Goal: Transaction & Acquisition: Purchase product/service

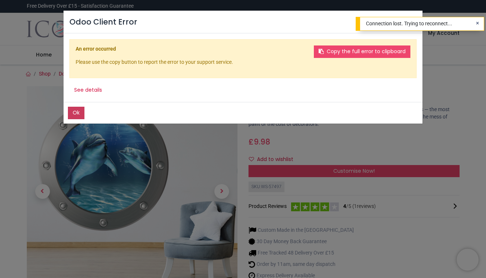
click at [76, 114] on button "Ok" at bounding box center [76, 113] width 17 height 12
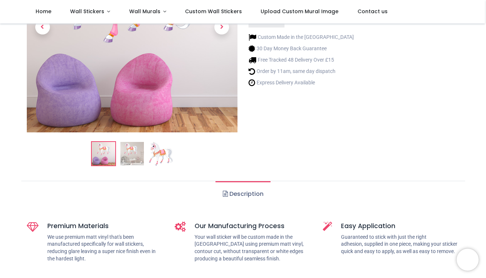
scroll to position [124, 0]
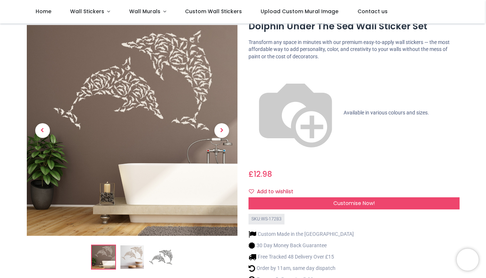
scroll to position [28, 0]
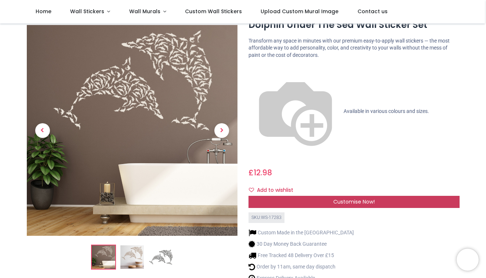
click at [338, 196] on div "Customise Now!" at bounding box center [353, 202] width 211 height 12
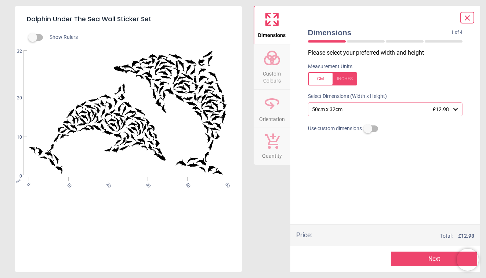
click at [359, 43] on div "1 of 5" at bounding box center [385, 41] width 161 height 7
click at [353, 39] on div "1 of 5" at bounding box center [385, 41] width 161 height 7
click at [339, 112] on div "50cm x 32cm £12.98" at bounding box center [381, 109] width 141 height 6
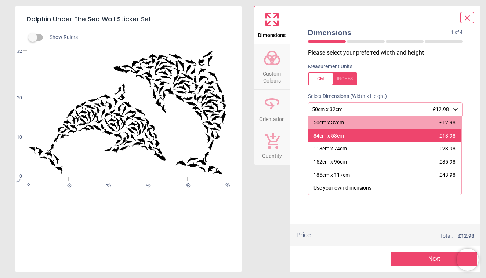
click at [344, 135] on div "84cm x 53cm" at bounding box center [328, 135] width 30 height 7
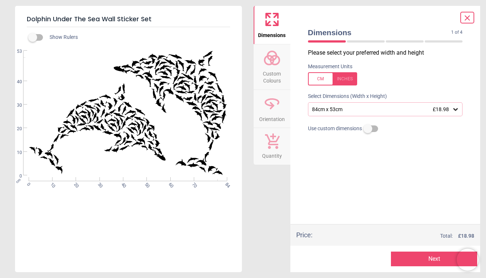
click at [428, 259] on button "Next" at bounding box center [434, 259] width 86 height 15
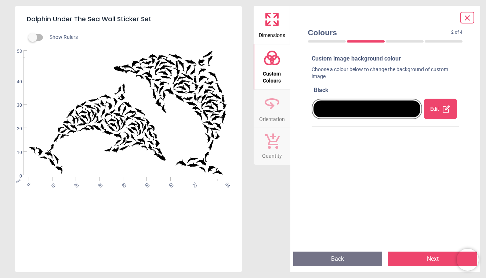
click at [358, 115] on div at bounding box center [366, 109] width 107 height 17
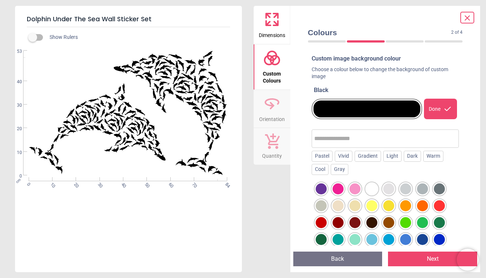
click at [357, 242] on div at bounding box center [354, 239] width 11 height 11
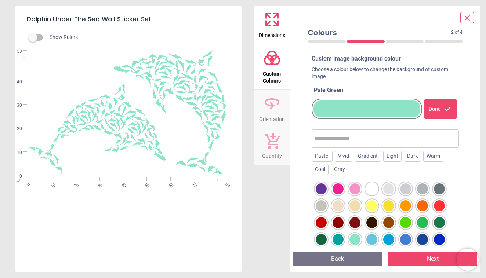
click at [388, 203] on div at bounding box center [388, 205] width 11 height 11
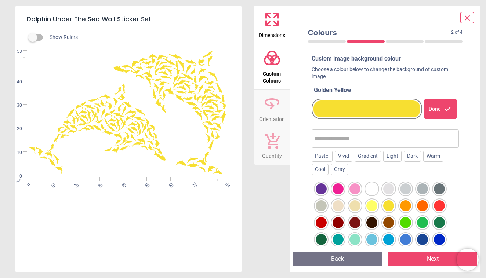
click at [441, 237] on div at bounding box center [439, 239] width 11 height 11
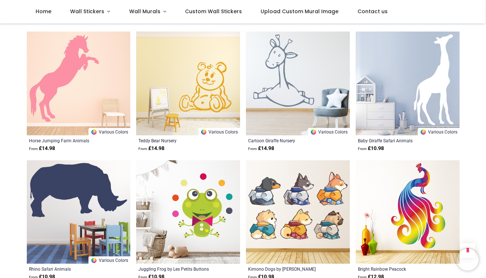
scroll to position [1580, 0]
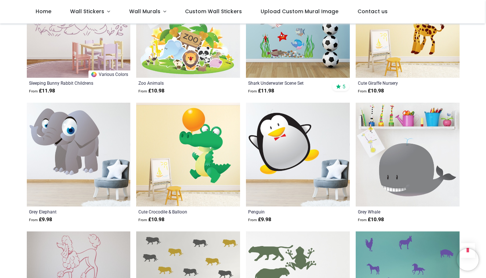
scroll to position [2161, 0]
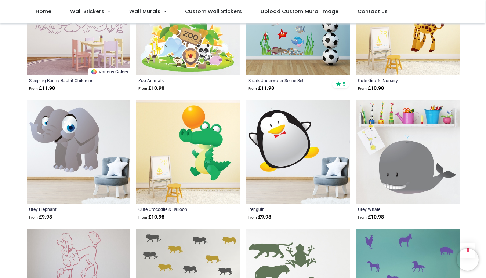
click at [265, 142] on img at bounding box center [298, 152] width 104 height 104
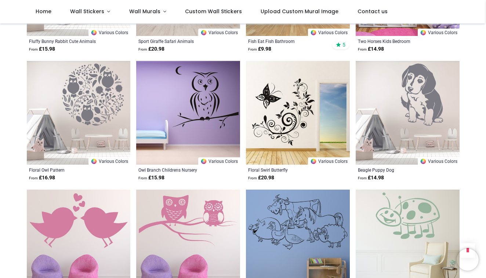
scroll to position [2589, 0]
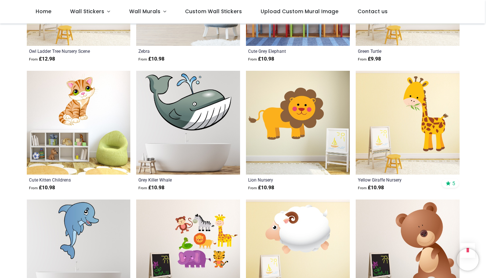
scroll to position [3215, 0]
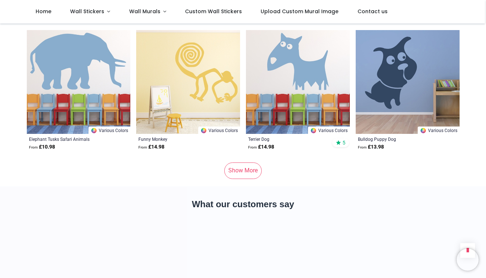
scroll to position [4564, 0]
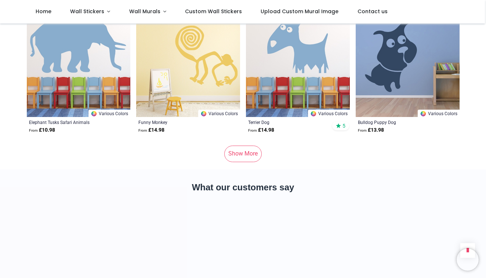
click at [232, 146] on link "Show More" at bounding box center [242, 154] width 37 height 16
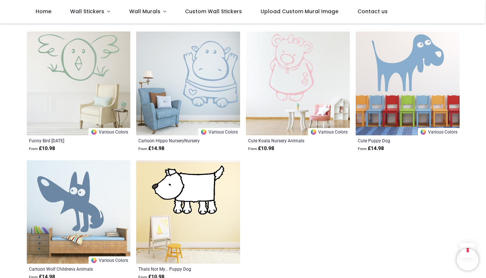
scroll to position [5318, 0]
click at [146, 10] on span "Wall Murals" at bounding box center [144, 11] width 31 height 7
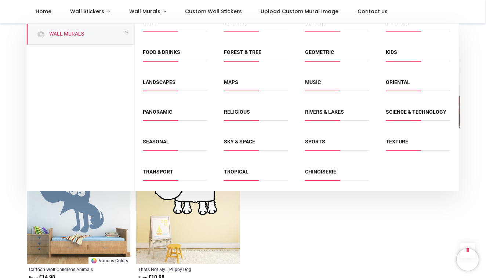
scroll to position [48, 0]
click at [188, 72] on div "Landscapes" at bounding box center [174, 87] width 81 height 30
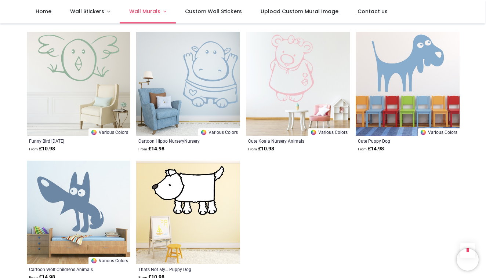
click at [151, 8] on span "Wall Murals" at bounding box center [144, 11] width 31 height 7
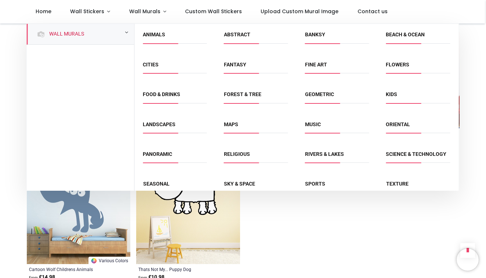
scroll to position [0, 0]
click at [390, 99] on span "Kids" at bounding box center [418, 97] width 64 height 12
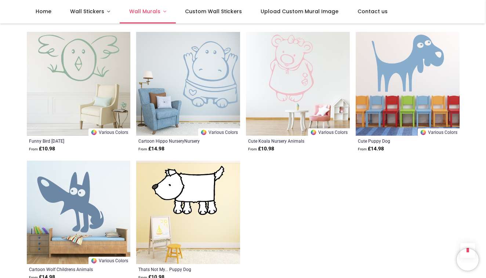
click at [137, 14] on span "Wall Murals" at bounding box center [144, 11] width 31 height 7
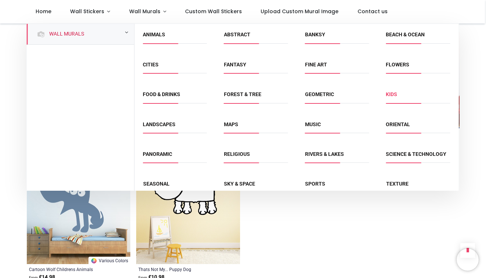
click at [390, 93] on link "Kids" at bounding box center [391, 94] width 11 height 6
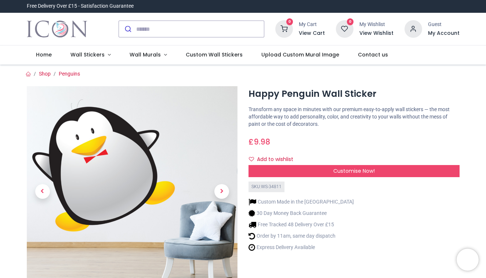
click at [257, 135] on div "£ 9.98 9.98 GBP £ 9.98 £ 9.98 Not Available For Sale" at bounding box center [353, 141] width 211 height 14
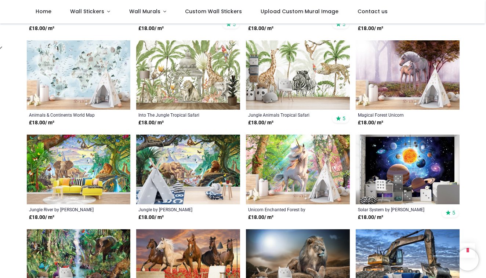
scroll to position [534, 0]
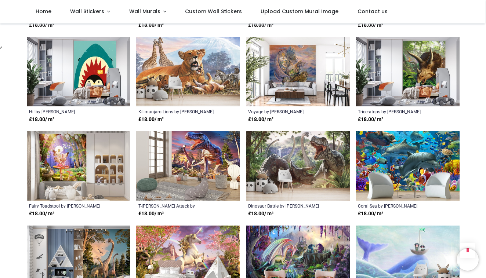
scroll to position [1198, 0]
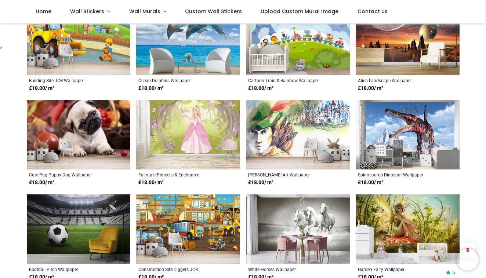
scroll to position [1890, 0]
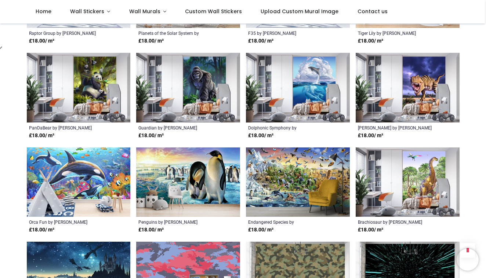
scroll to position [2504, 0]
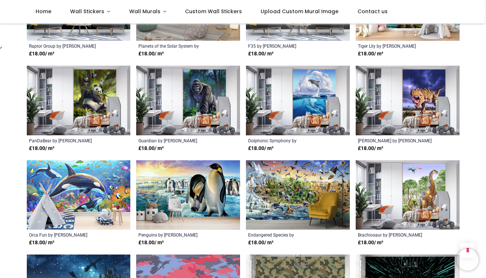
scroll to position [2348, 0]
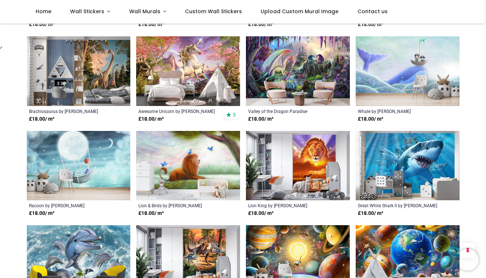
scroll to position [1357, 0]
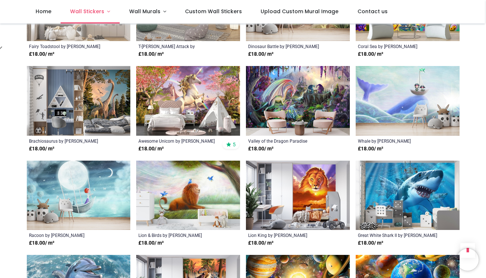
click at [97, 12] on span "Wall Stickers" at bounding box center [87, 11] width 34 height 7
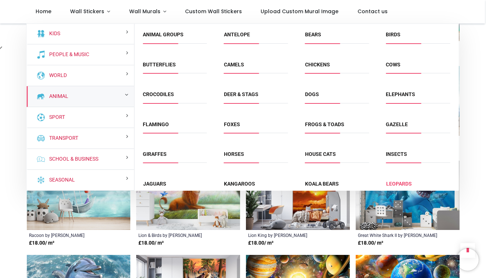
scroll to position [1, 0]
click at [405, 181] on link "Leopards" at bounding box center [399, 183] width 26 height 6
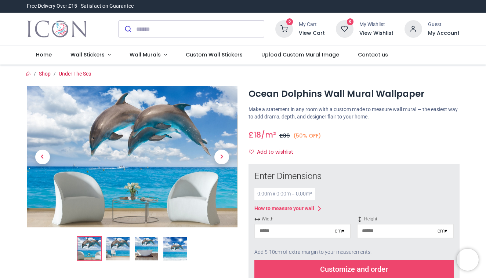
click at [120, 245] on img at bounding box center [117, 248] width 23 height 23
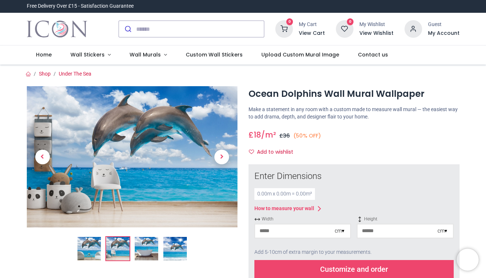
click at [143, 246] on img at bounding box center [146, 248] width 23 height 23
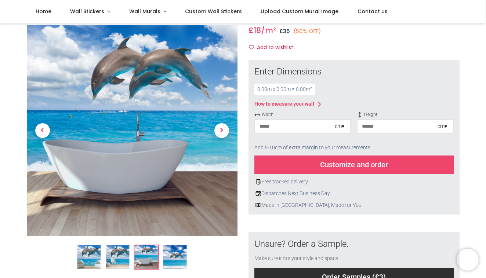
scroll to position [95, 0]
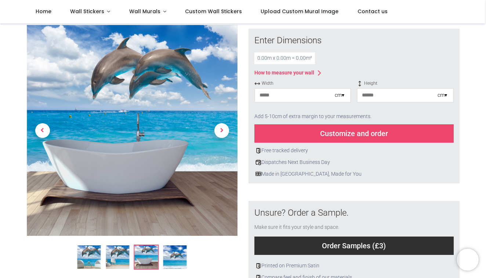
click at [175, 258] on img at bounding box center [174, 256] width 23 height 23
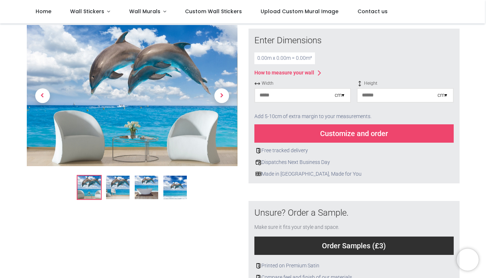
scroll to position [94, 0]
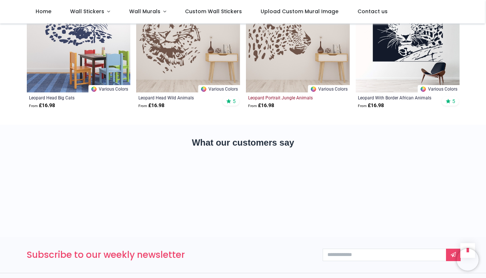
scroll to position [824, 0]
click at [90, 14] on span "Wall Stickers" at bounding box center [87, 11] width 34 height 7
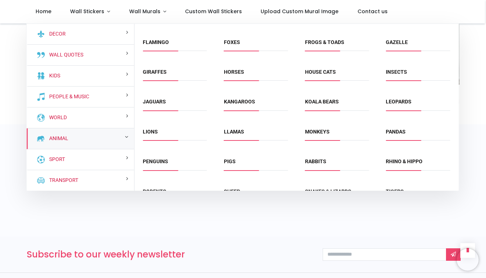
scroll to position [0, 0]
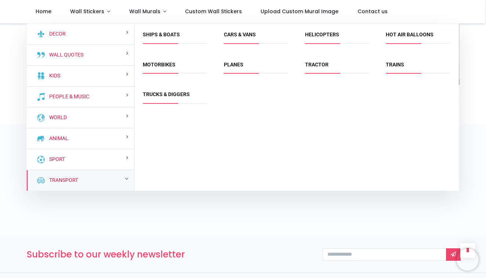
click at [98, 182] on div "Transport" at bounding box center [80, 180] width 108 height 21
click at [401, 67] on link "Trains" at bounding box center [395, 65] width 18 height 6
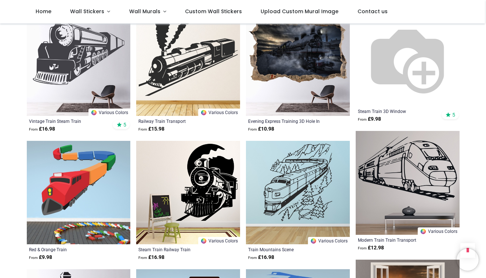
scroll to position [674, 0]
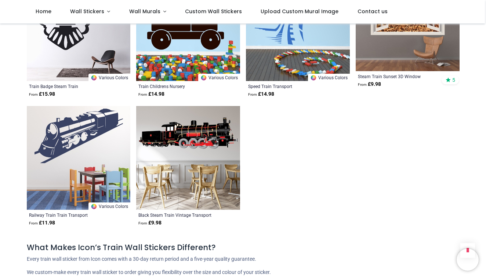
scroll to position [964, 0]
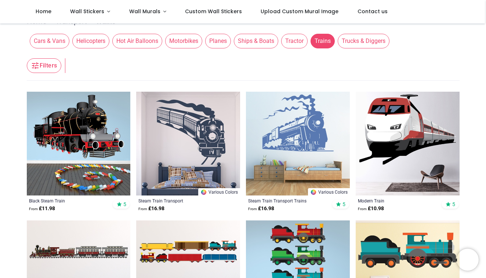
scroll to position [77, 0]
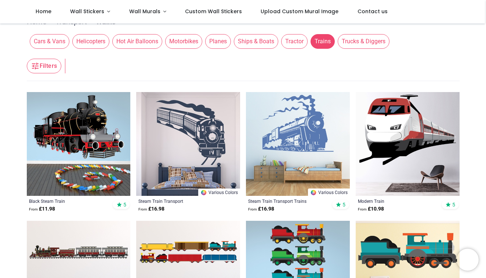
click at [301, 45] on span "Tractor" at bounding box center [294, 41] width 26 height 15
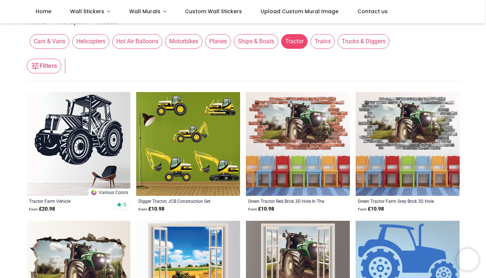
click at [373, 42] on span "Trucks & Diggers" at bounding box center [364, 41] width 52 height 15
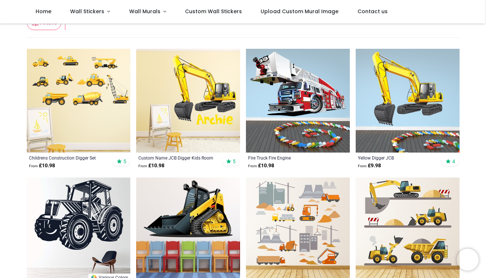
scroll to position [95, 0]
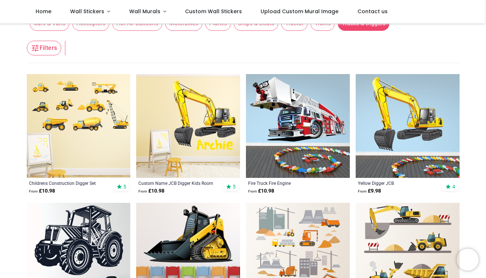
click at [295, 110] on img at bounding box center [298, 126] width 104 height 104
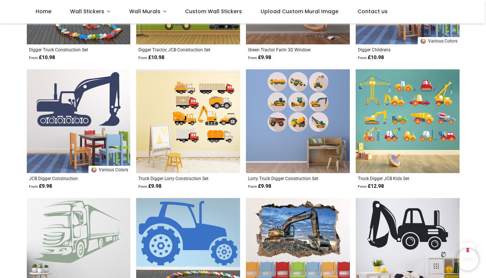
scroll to position [486, 0]
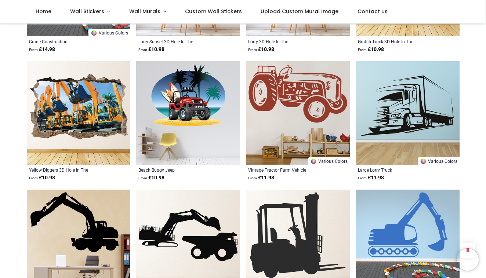
scroll to position [1265, 0]
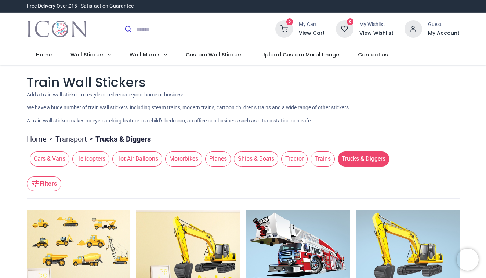
click at [59, 161] on span "Cars & Vans" at bounding box center [50, 159] width 40 height 15
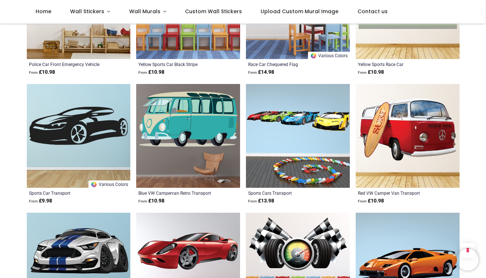
scroll to position [600, 0]
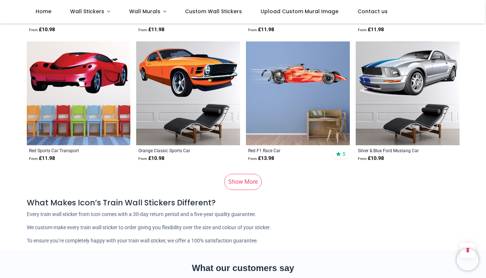
scroll to position [2702, 0]
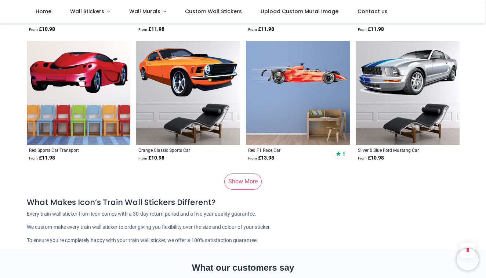
click at [232, 174] on link "Show More" at bounding box center [242, 182] width 37 height 16
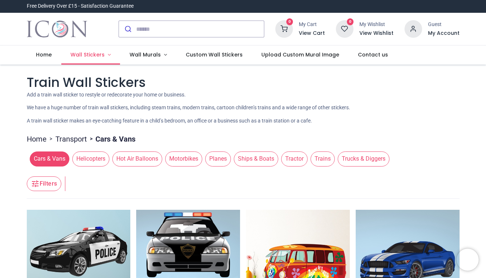
click at [89, 53] on span "Wall Stickers" at bounding box center [87, 54] width 34 height 7
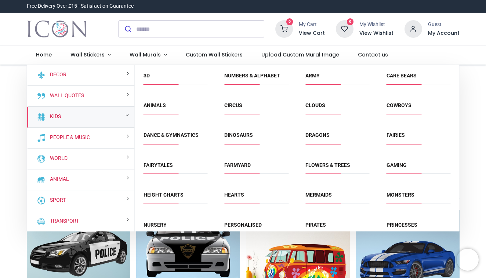
click at [59, 120] on div "Kids" at bounding box center [81, 117] width 108 height 21
click at [384, 137] on li "Fairies" at bounding box center [418, 138] width 70 height 17
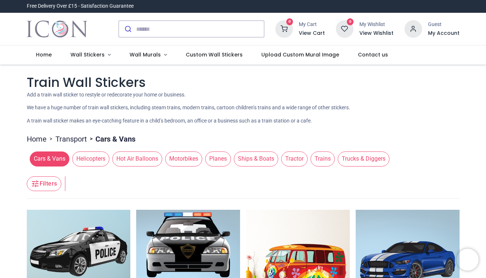
click at [392, 137] on ul "Home > Transport > Cars & Vans" at bounding box center [243, 137] width 433 height 14
click at [84, 55] on span "Wall Stickers" at bounding box center [87, 54] width 34 height 7
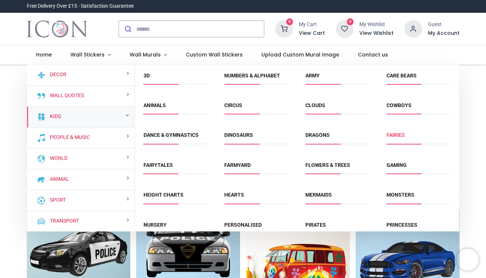
click at [391, 132] on link "Fairies" at bounding box center [395, 135] width 18 height 6
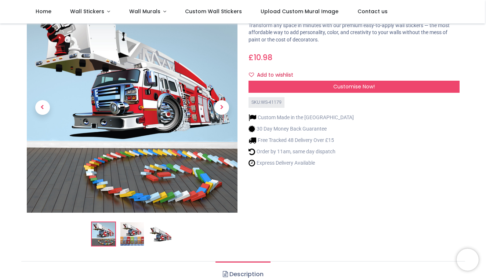
scroll to position [45, 0]
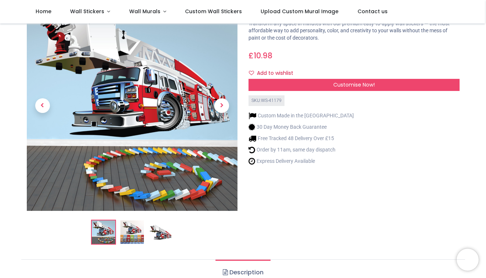
click at [138, 240] on img at bounding box center [131, 232] width 23 height 23
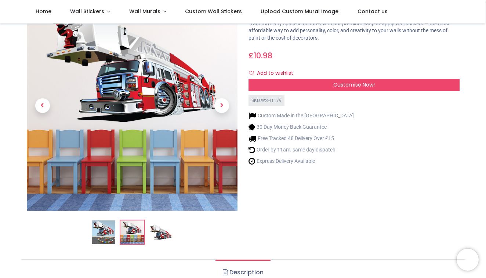
click at [165, 233] on img at bounding box center [160, 232] width 23 height 23
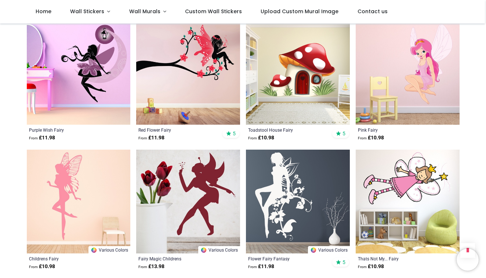
scroll to position [670, 0]
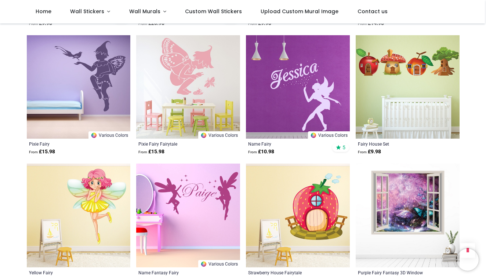
scroll to position [1686, 0]
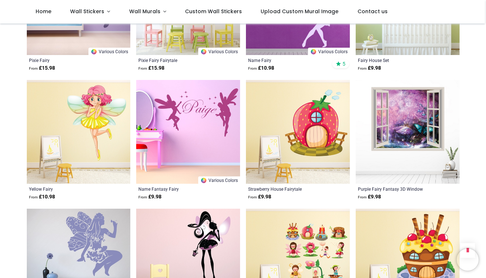
scroll to position [1768, 0]
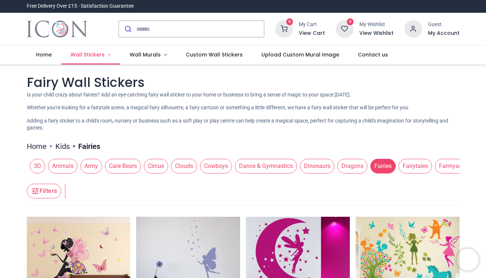
click at [80, 58] on span "Wall Stickers" at bounding box center [87, 54] width 34 height 7
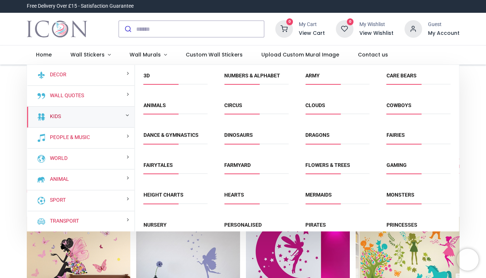
click at [58, 115] on link "Kids" at bounding box center [54, 116] width 14 height 7
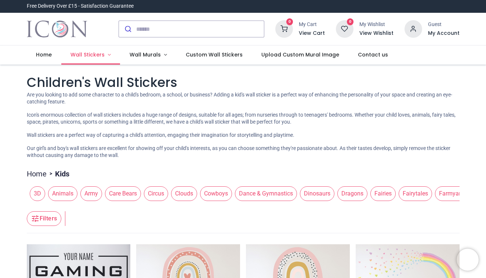
click at [94, 57] on span "Wall Stickers" at bounding box center [87, 54] width 34 height 7
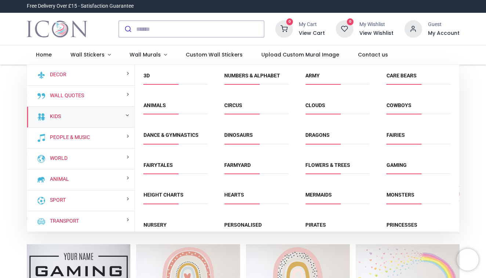
click at [164, 159] on div "Fairytales" at bounding box center [175, 169] width 81 height 30
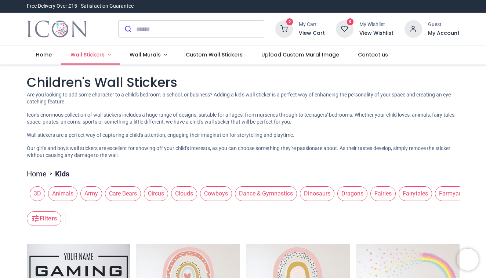
click at [91, 55] on span "Wall Stickers" at bounding box center [87, 54] width 34 height 7
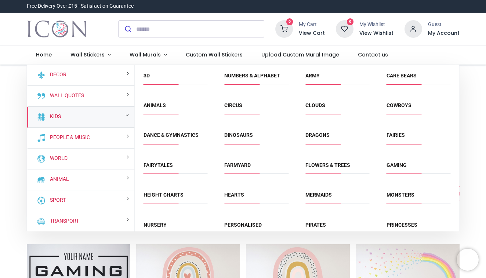
click at [105, 33] on div at bounding box center [67, 29] width 92 height 32
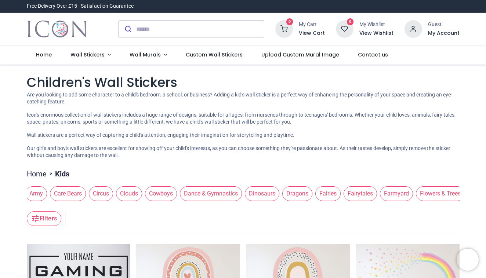
scroll to position [0, 56]
click at [355, 194] on span "Fairytales" at bounding box center [359, 193] width 33 height 15
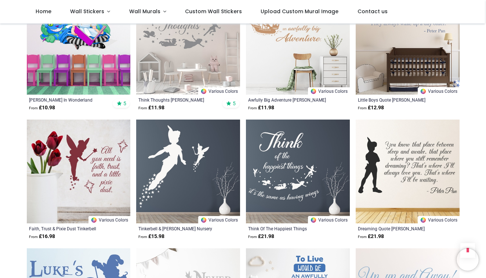
scroll to position [728, 0]
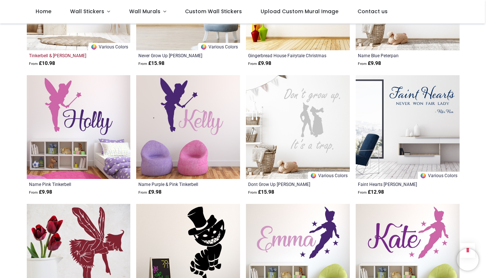
scroll to position [1683, 0]
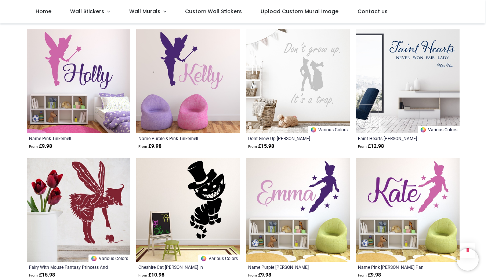
scroll to position [1653, 0]
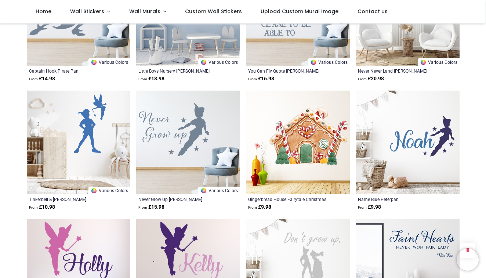
scroll to position [1562, 0]
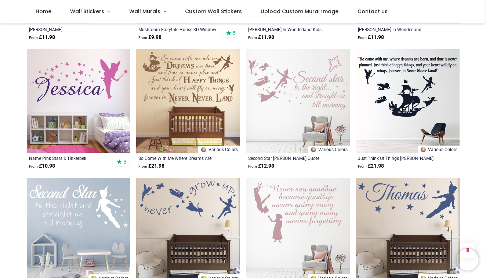
scroll to position [1129, 0]
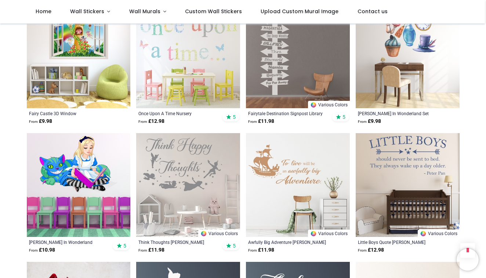
scroll to position [584, 0]
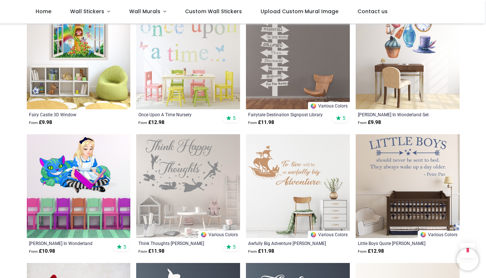
click at [190, 119] on p "From £ 12.98" at bounding box center [178, 122] width 80 height 7
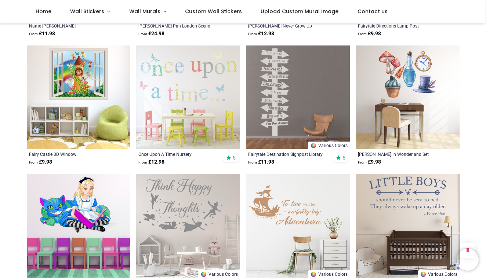
scroll to position [545, 0]
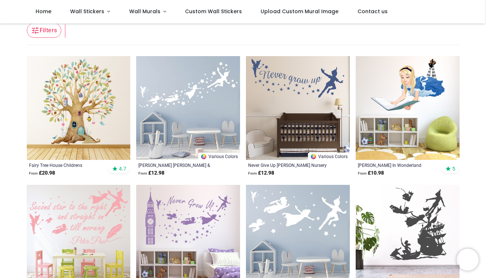
scroll to position [148, 0]
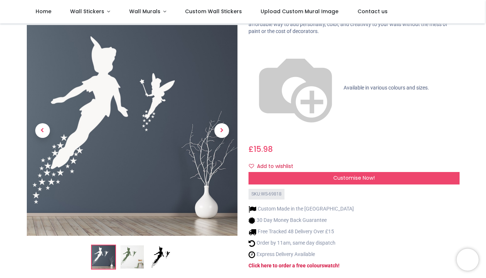
scroll to position [68, 0]
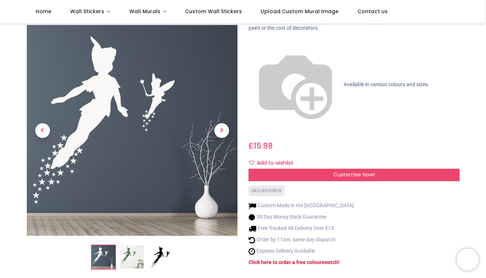
click at [157, 245] on img at bounding box center [160, 256] width 23 height 23
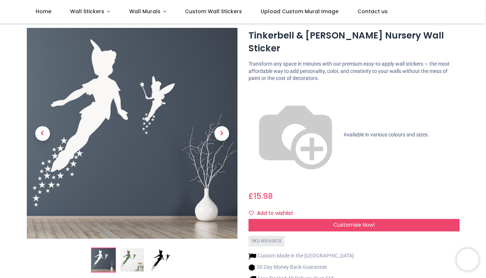
scroll to position [13, 0]
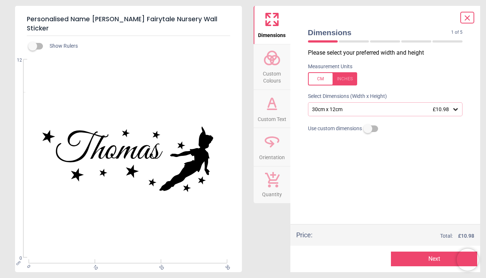
click at [423, 263] on button "Next" at bounding box center [434, 259] width 86 height 15
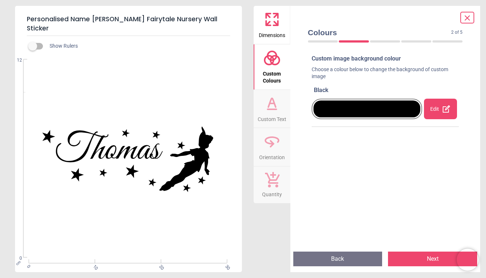
click at [393, 119] on div at bounding box center [367, 108] width 110 height 29
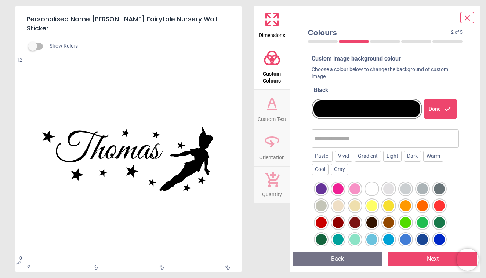
click at [392, 106] on div at bounding box center [366, 109] width 107 height 17
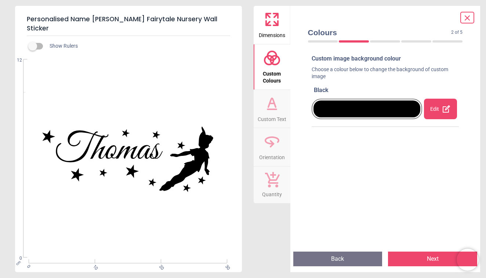
click at [392, 106] on div at bounding box center [366, 109] width 107 height 17
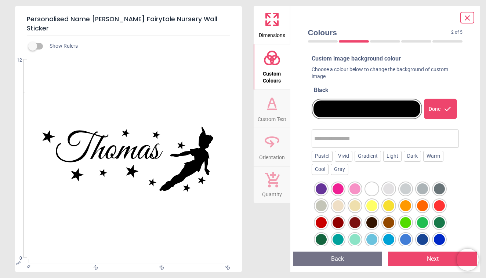
click at [389, 205] on div at bounding box center [388, 205] width 11 height 11
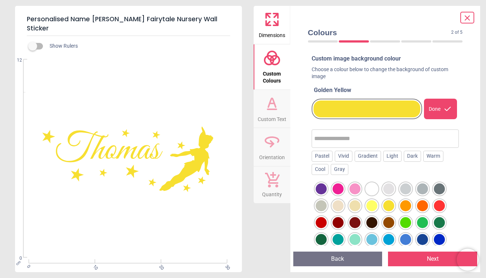
click at [443, 241] on div at bounding box center [439, 239] width 11 height 11
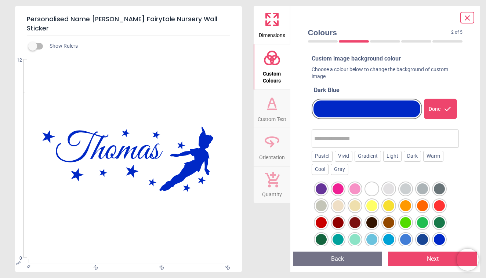
click at [407, 240] on div at bounding box center [405, 239] width 11 height 11
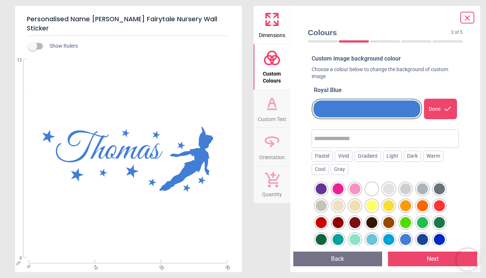
click at [388, 238] on div at bounding box center [388, 239] width 11 height 11
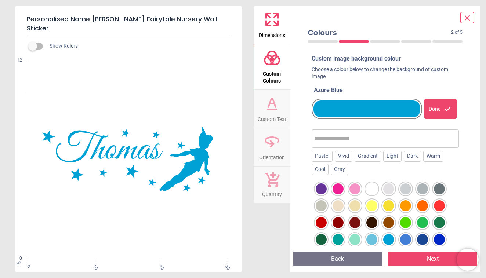
click at [371, 240] on div at bounding box center [371, 239] width 11 height 11
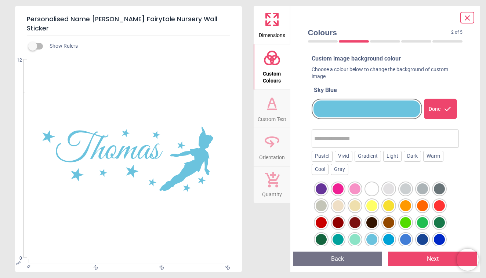
click at [358, 241] on div at bounding box center [354, 239] width 11 height 11
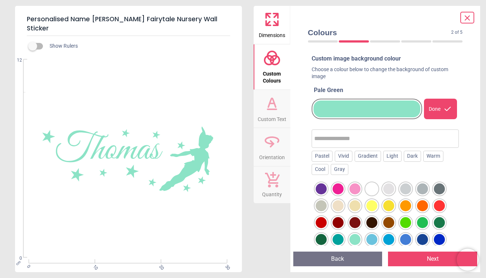
click at [389, 237] on div at bounding box center [388, 239] width 11 height 11
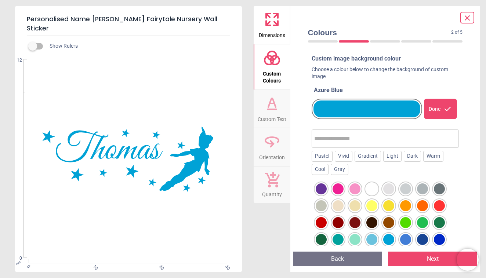
click at [410, 238] on div at bounding box center [405, 239] width 11 height 11
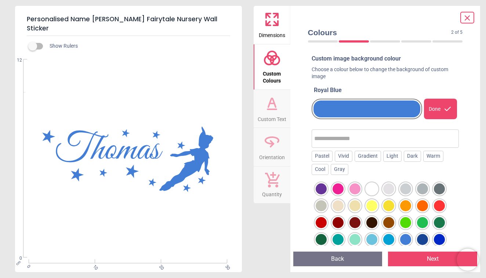
click at [425, 240] on div at bounding box center [422, 239] width 11 height 11
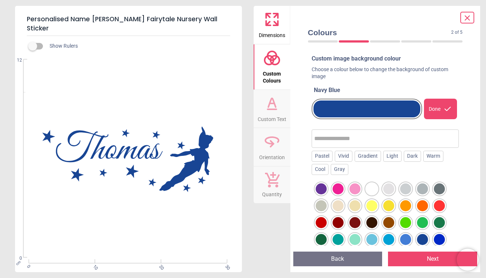
click at [440, 239] on div at bounding box center [439, 239] width 11 height 11
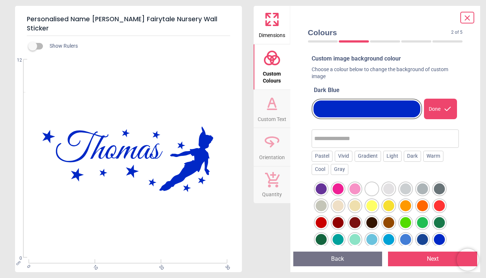
click at [420, 240] on div at bounding box center [422, 239] width 11 height 11
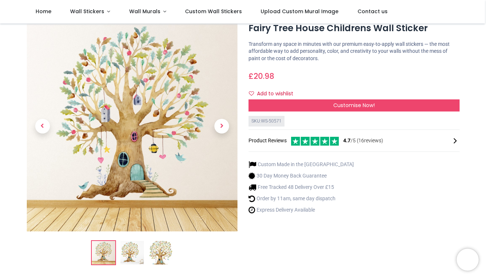
scroll to position [23, 0]
